Goal: Transaction & Acquisition: Book appointment/travel/reservation

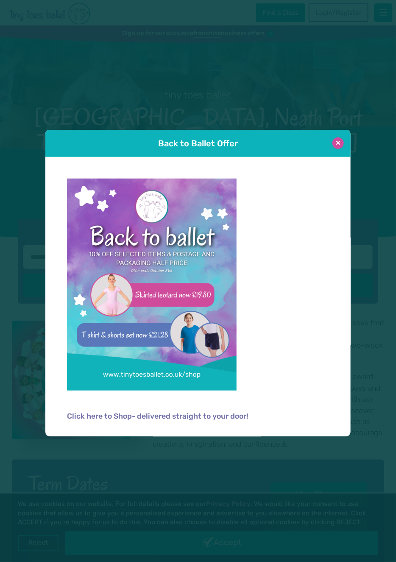
click at [337, 146] on button at bounding box center [337, 142] width 11 height 11
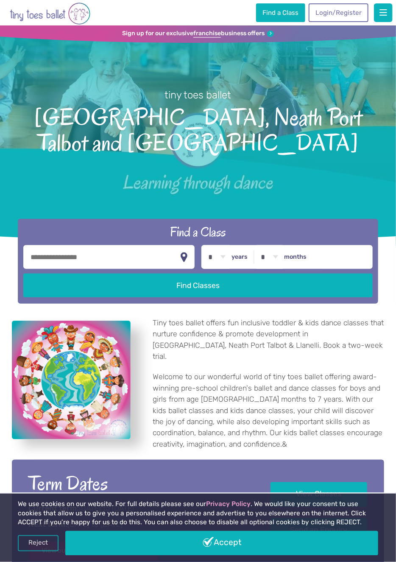
click at [47, 245] on input "text" at bounding box center [108, 257] width 171 height 24
type input "******"
click at [228, 248] on select "* * * * * * * * * * ** ** **" at bounding box center [217, 257] width 26 height 24
select select "*"
click at [204, 245] on select "* * * * * * * * * * ** ** **" at bounding box center [217, 257] width 26 height 24
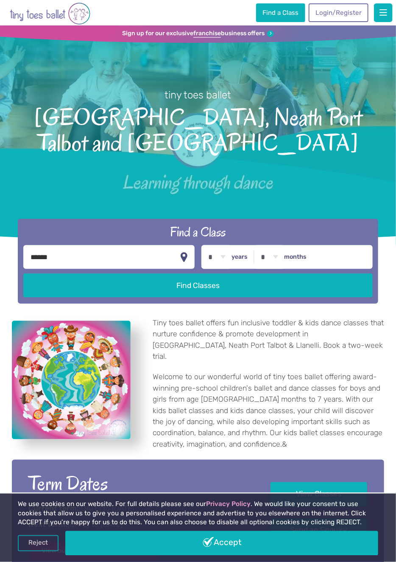
click at [268, 246] on select "* * * * * * * * * * ** **" at bounding box center [270, 257] width 26 height 24
select select "*"
click at [257, 245] on select "* * * * * * * * * * ** **" at bounding box center [270, 257] width 26 height 24
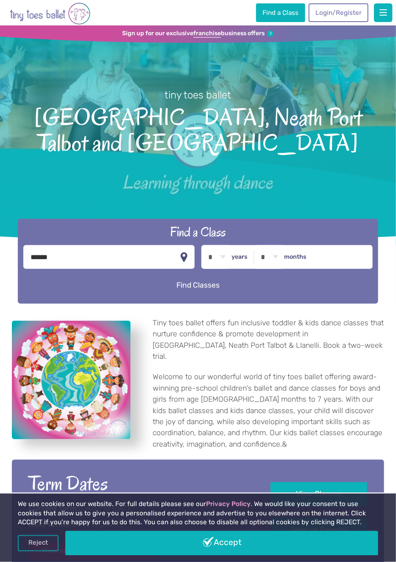
click at [148, 273] on button "Find Classes" at bounding box center [197, 285] width 349 height 24
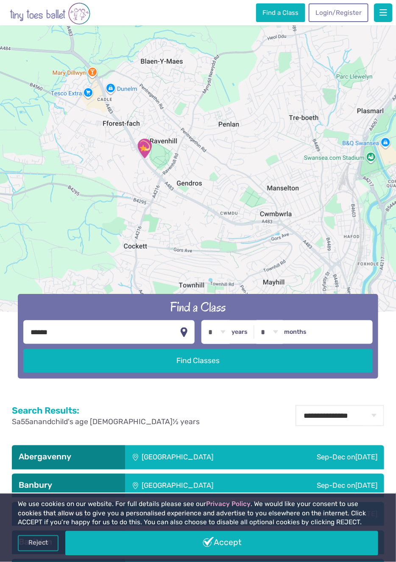
scroll to position [36, 0]
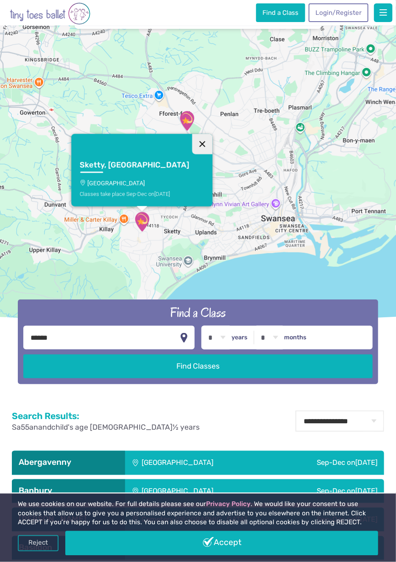
click at [193, 153] on button "Close" at bounding box center [203, 144] width 20 height 20
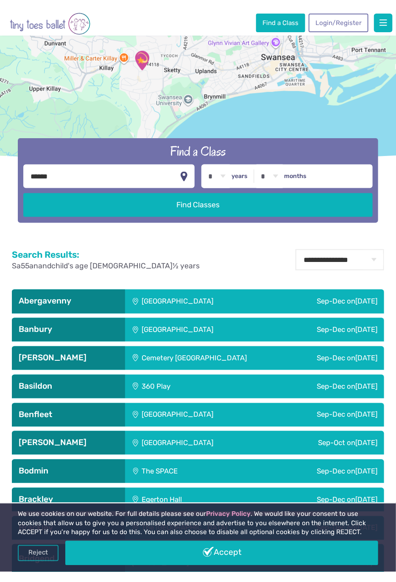
scroll to position [0, 0]
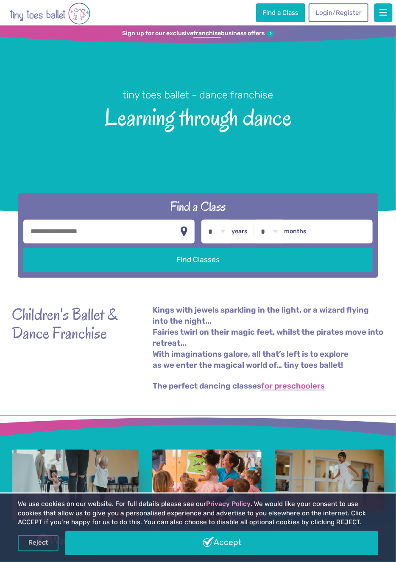
click at [49, 242] on input "text" at bounding box center [108, 232] width 171 height 24
click at [48, 242] on input "text" at bounding box center [108, 232] width 171 height 24
type input "**********"
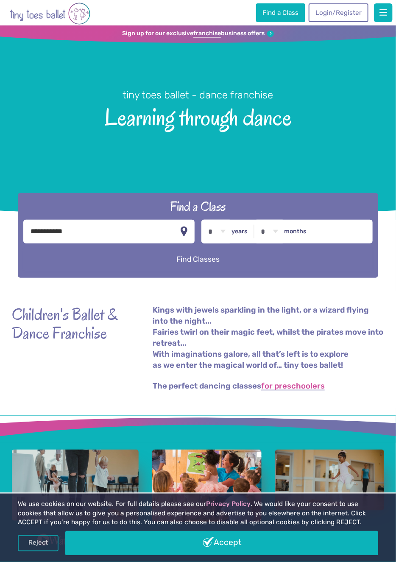
click at [147, 265] on button "Find Classes" at bounding box center [197, 260] width 349 height 24
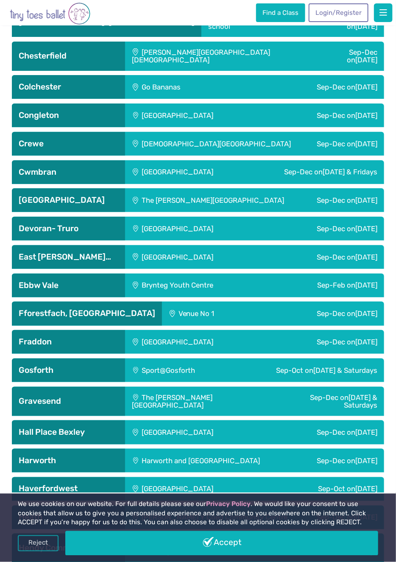
scroll to position [1001, 0]
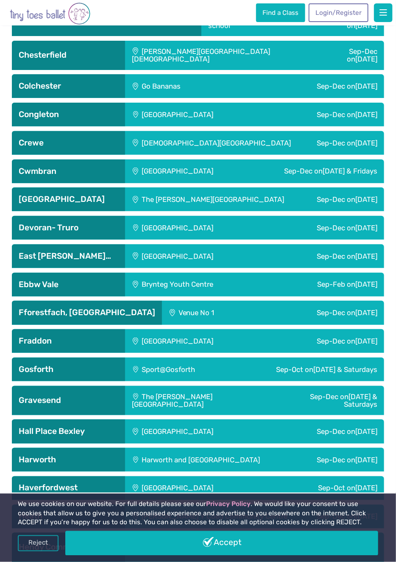
click at [41, 316] on h3 "Fforestfach, Swansea" at bounding box center [87, 312] width 137 height 10
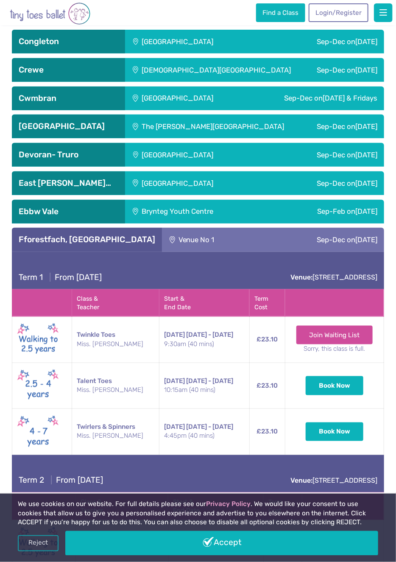
scroll to position [1075, 0]
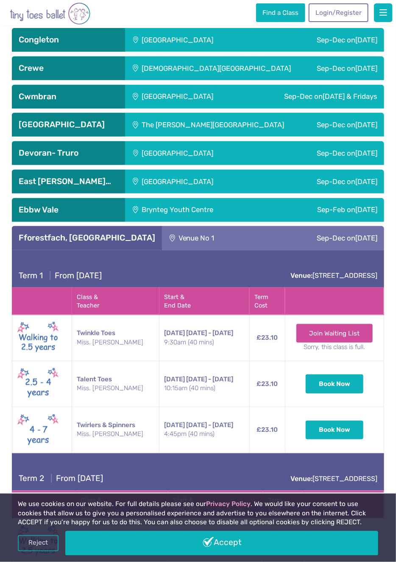
click at [187, 383] on span "10th Oct - 24th Oct" at bounding box center [209, 379] width 47 height 8
click at [326, 386] on button "Book Now" at bounding box center [335, 383] width 58 height 19
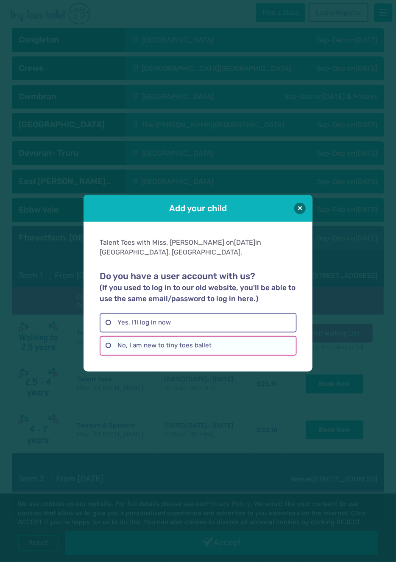
click at [115, 355] on label "No, I am new to tiny toes ballet" at bounding box center [198, 346] width 197 height 20
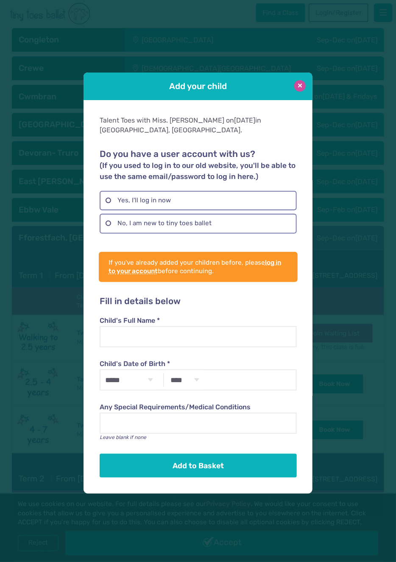
click at [297, 92] on button at bounding box center [299, 85] width 11 height 11
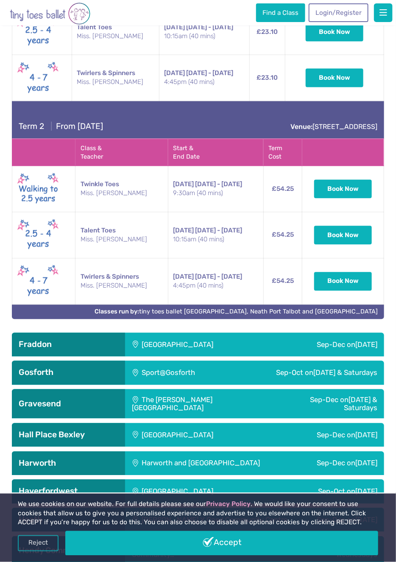
scroll to position [1427, 0]
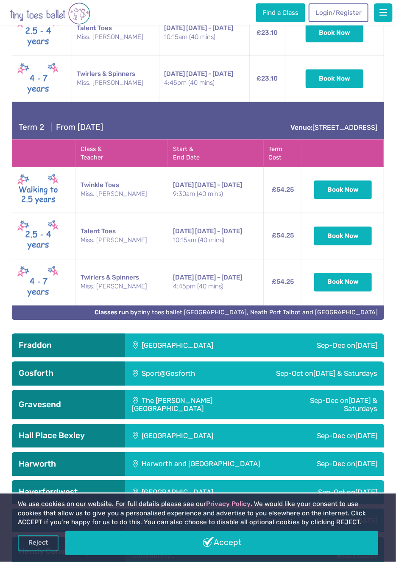
click at [113, 236] on td "Talent Toes Miss. Eleanor" at bounding box center [121, 236] width 92 height 46
click at [31, 233] on img at bounding box center [38, 236] width 42 height 36
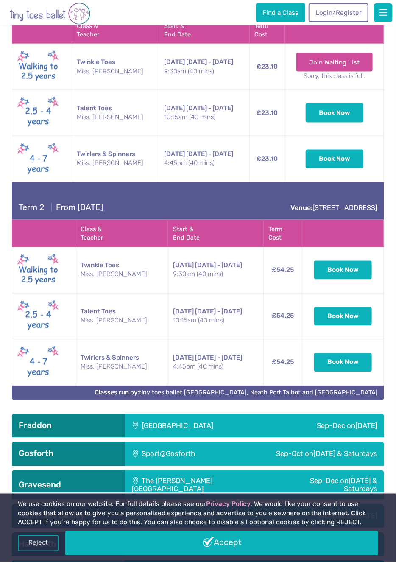
scroll to position [1351, 0]
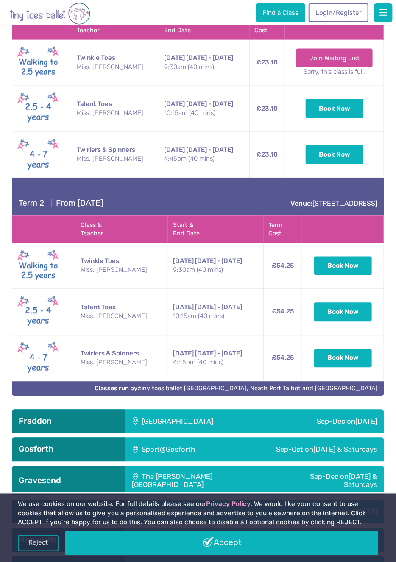
click at [391, 324] on div "**********" at bounding box center [198, 531] width 396 height 2871
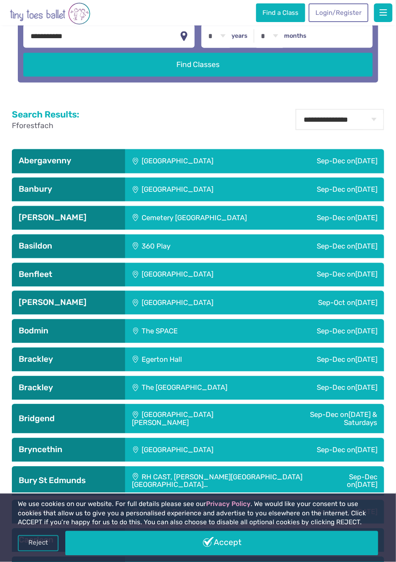
scroll to position [0, 0]
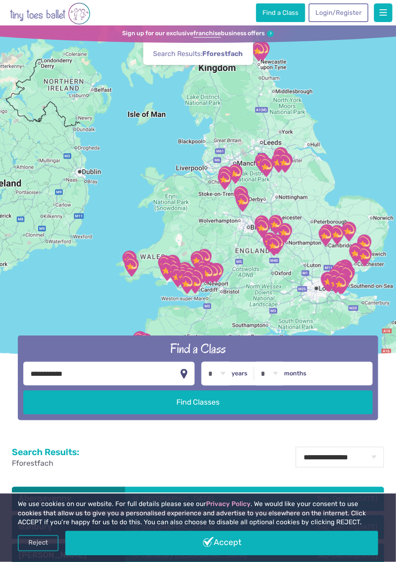
click at [58, 9] on img "Go to home page" at bounding box center [50, 14] width 81 height 24
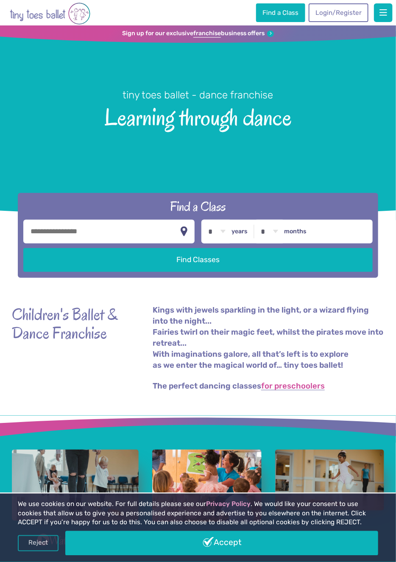
click at [276, 137] on h1 "tiny toes ballet - dance franchise Learning through dance" at bounding box center [198, 126] width 396 height 190
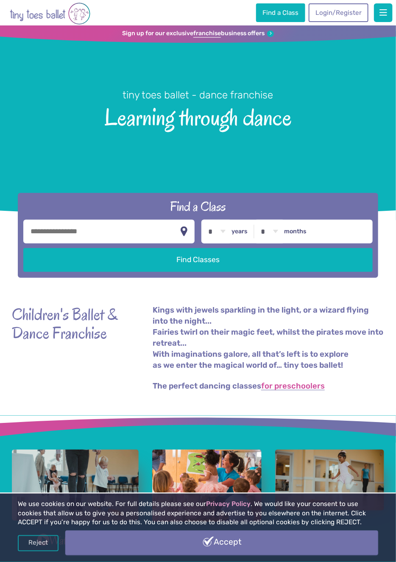
click at [180, 545] on link "Accept" at bounding box center [221, 543] width 313 height 25
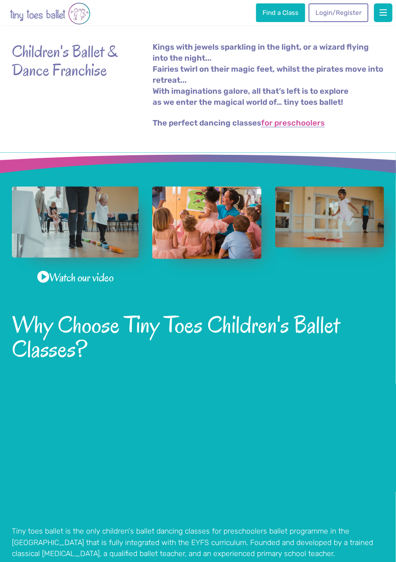
scroll to position [246, 0]
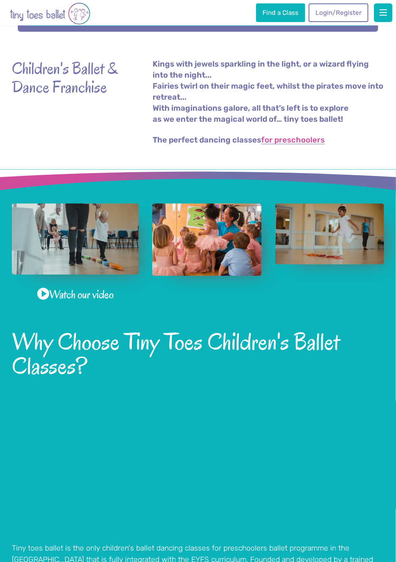
click at [99, 253] on img "View full-size image" at bounding box center [75, 239] width 127 height 71
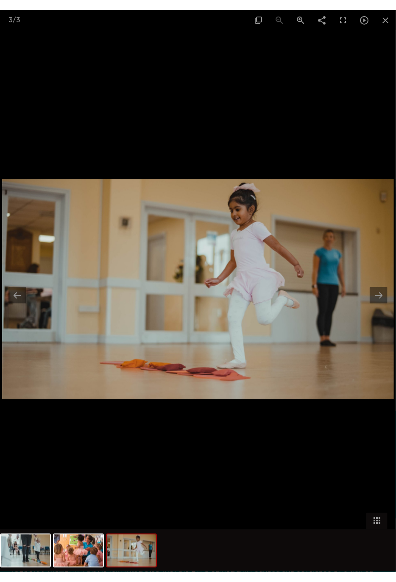
scroll to position [251, 0]
